Goal: Information Seeking & Learning: Learn about a topic

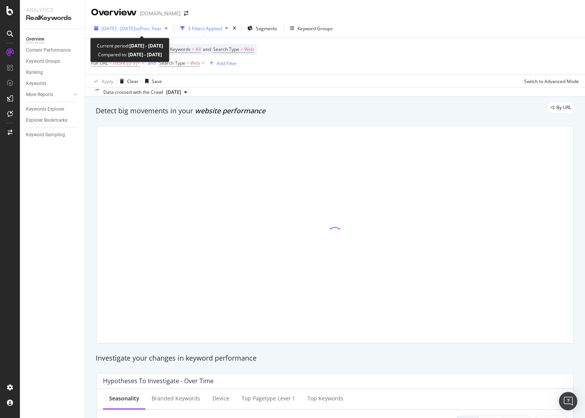
click at [135, 30] on span "[DATE] - [DATE]" at bounding box center [119, 28] width 34 height 7
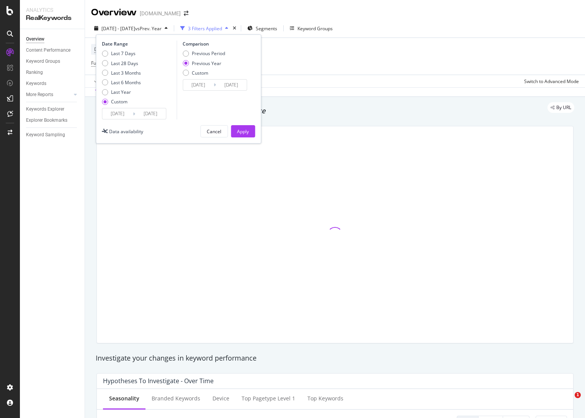
click at [153, 114] on input "[DATE]" at bounding box center [150, 113] width 31 height 11
click at [122, 113] on input "[DATE]" at bounding box center [117, 113] width 31 height 11
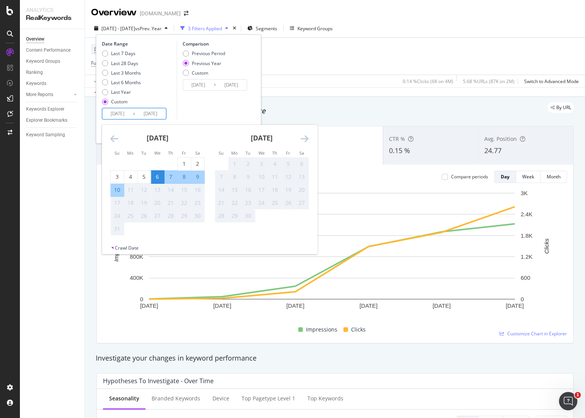
click at [114, 115] on input "[DATE]" at bounding box center [117, 113] width 31 height 11
click at [144, 115] on input "[DATE]" at bounding box center [150, 113] width 31 height 11
click at [155, 114] on input "[DATE]" at bounding box center [150, 113] width 31 height 11
click at [155, 115] on input "[DATE]" at bounding box center [150, 113] width 31 height 11
click at [128, 191] on div "11" at bounding box center [130, 190] width 13 height 8
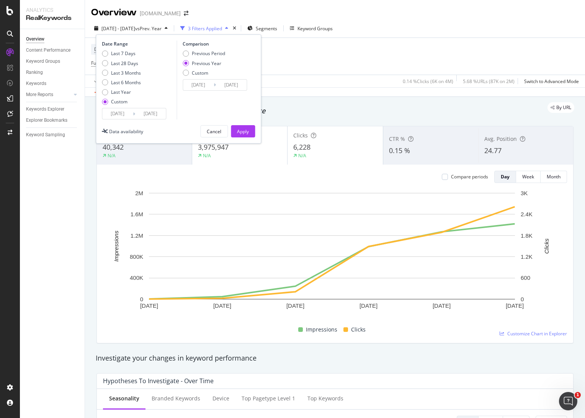
click at [145, 116] on input "[DATE]" at bounding box center [150, 113] width 31 height 11
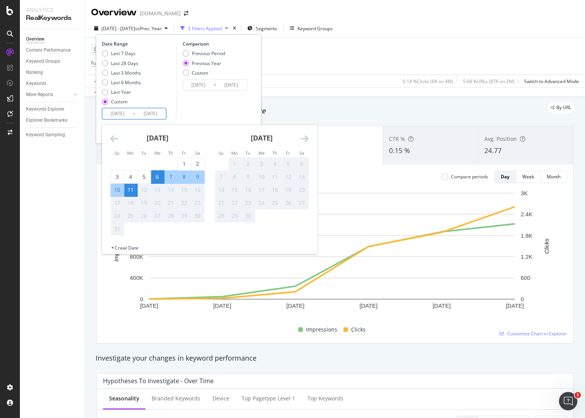
click at [131, 190] on div "11" at bounding box center [130, 190] width 13 height 8
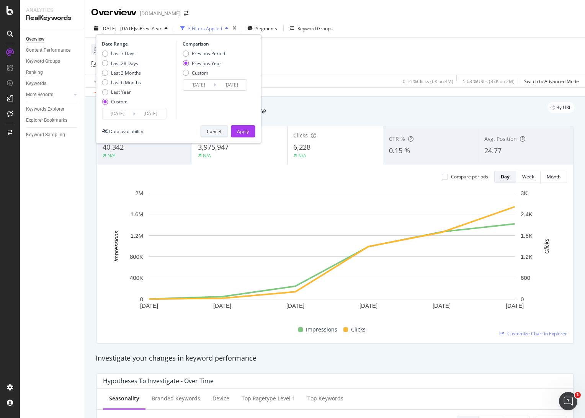
click at [218, 130] on div "Cancel" at bounding box center [214, 131] width 15 height 7
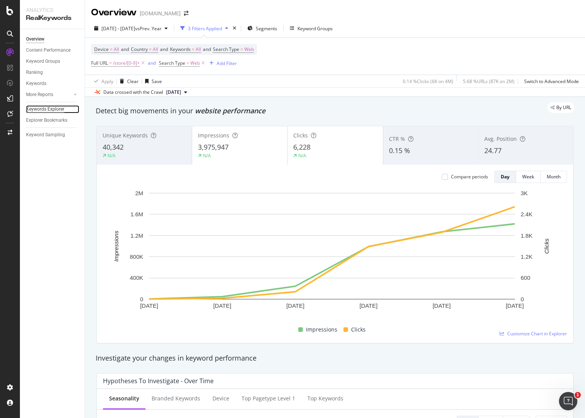
click at [52, 110] on div "Keywords Explorer" at bounding box center [45, 109] width 38 height 8
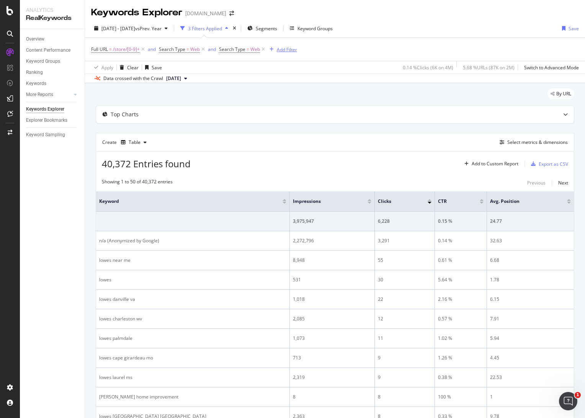
click at [287, 51] on div "Add Filter" at bounding box center [287, 49] width 20 height 7
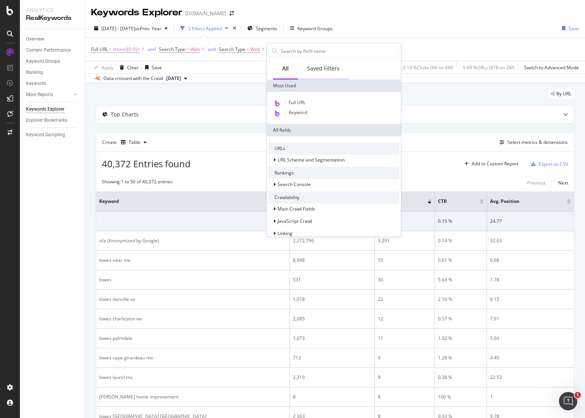
click at [326, 71] on div "Saved Filters" at bounding box center [323, 69] width 33 height 8
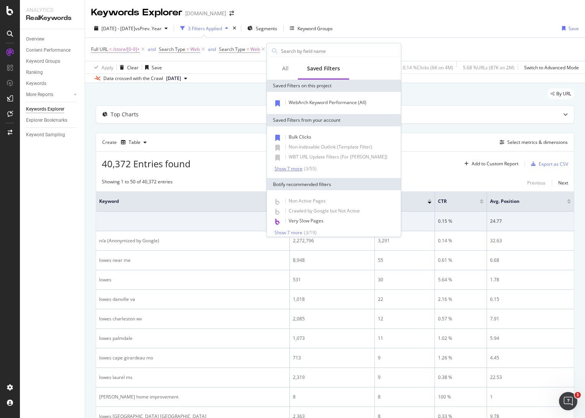
click at [283, 170] on div "Show 7 more" at bounding box center [289, 168] width 28 height 5
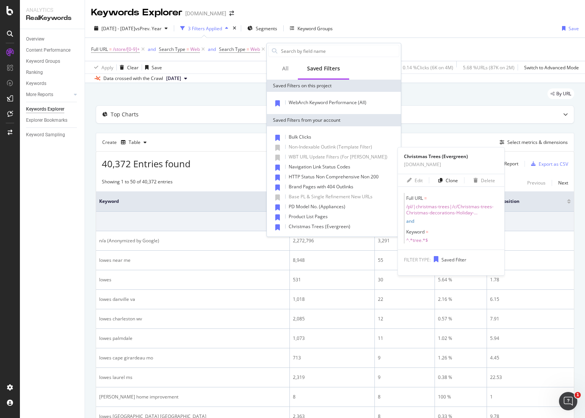
scroll to position [75, 0]
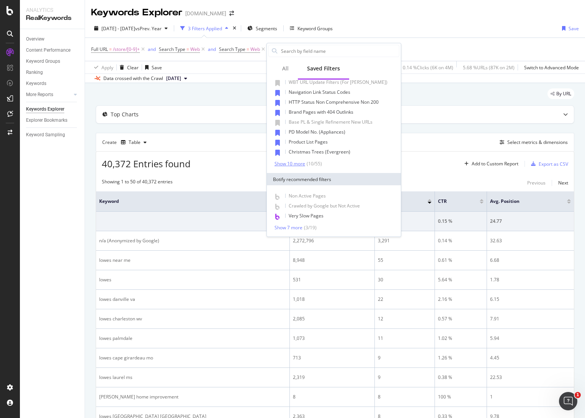
click at [290, 165] on div "Show 10 more" at bounding box center [290, 163] width 31 height 5
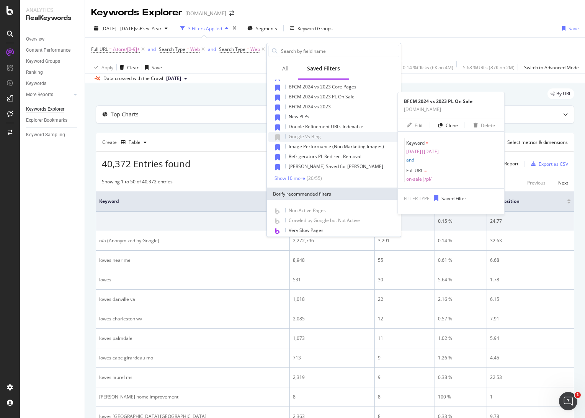
scroll to position [175, 0]
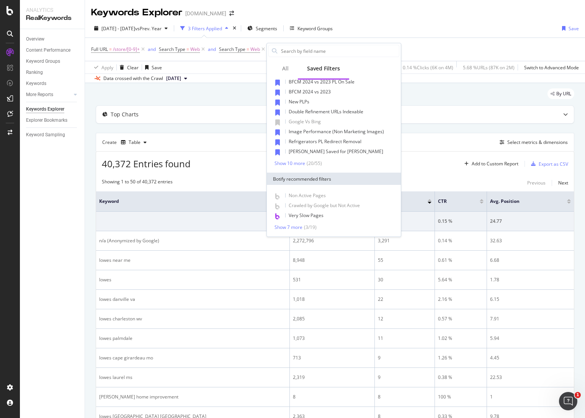
click at [284, 161] on div "Show 10 more" at bounding box center [290, 163] width 31 height 5
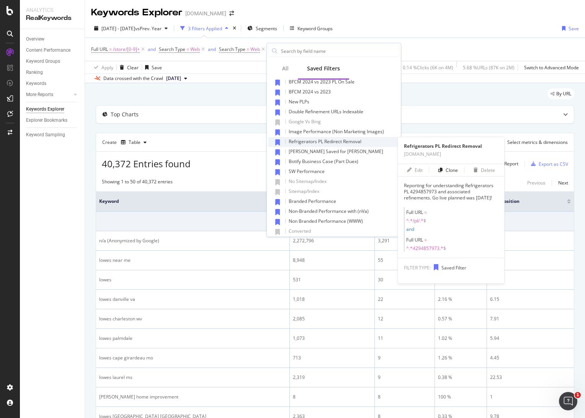
scroll to position [217, 0]
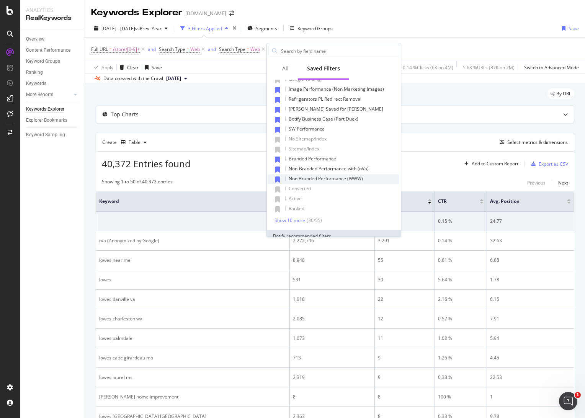
click at [323, 175] on div "Non Branded Performance (WWW)" at bounding box center [334, 179] width 131 height 10
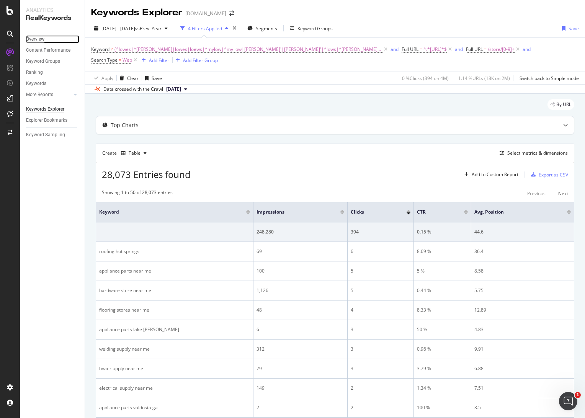
click at [35, 39] on div "Overview" at bounding box center [35, 39] width 18 height 8
